Goal: Information Seeking & Learning: Learn about a topic

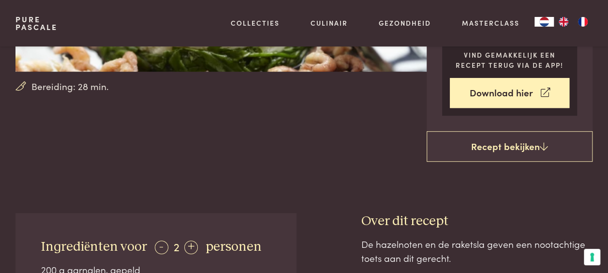
scroll to position [242, 0]
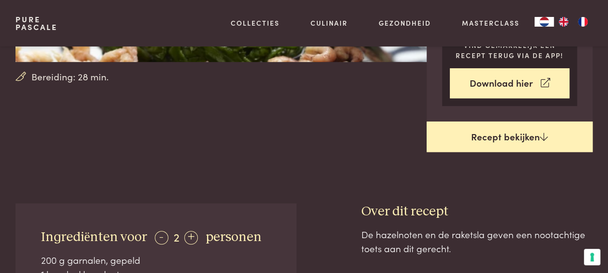
click at [517, 121] on link "Recept bekijken" at bounding box center [510, 136] width 166 height 31
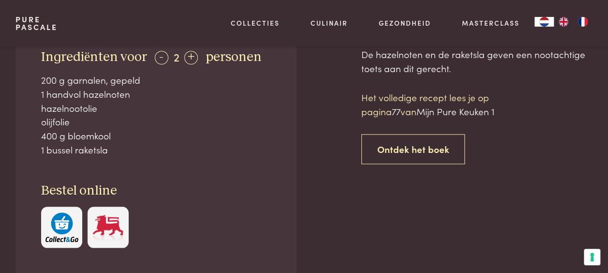
scroll to position [422, 0]
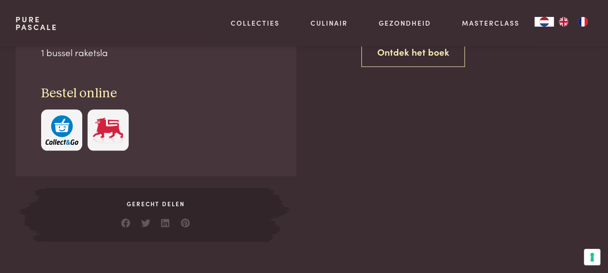
scroll to position [374, 0]
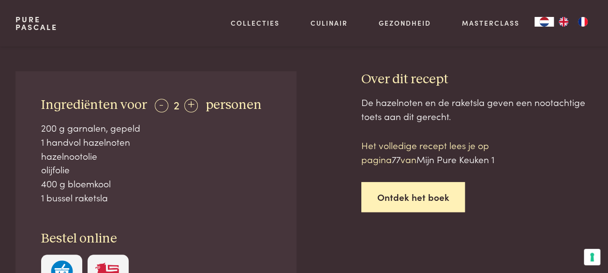
click at [434, 182] on link "Ontdek het boek" at bounding box center [413, 197] width 104 height 30
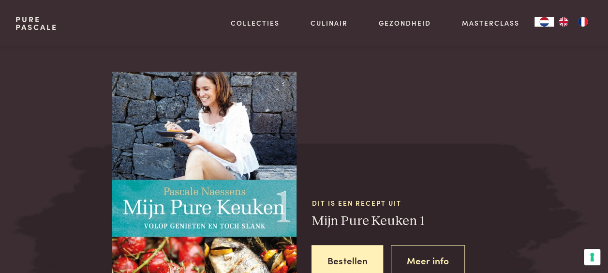
scroll to position [744, 0]
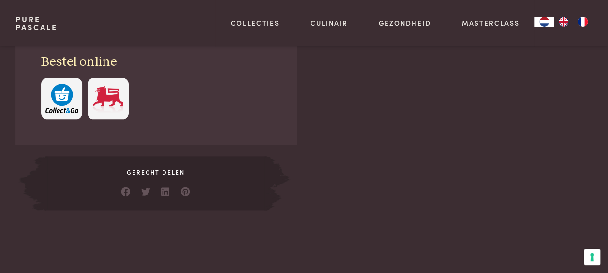
scroll to position [422, 0]
